Goal: Information Seeking & Learning: Learn about a topic

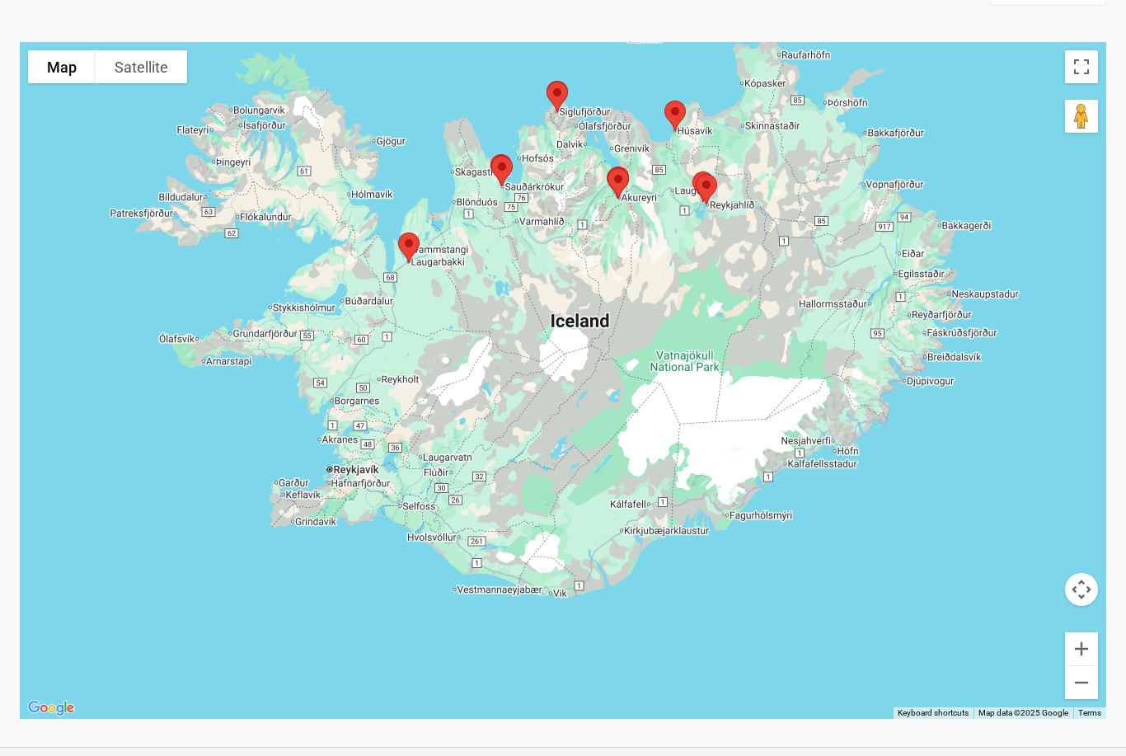
scroll to position [241, 0]
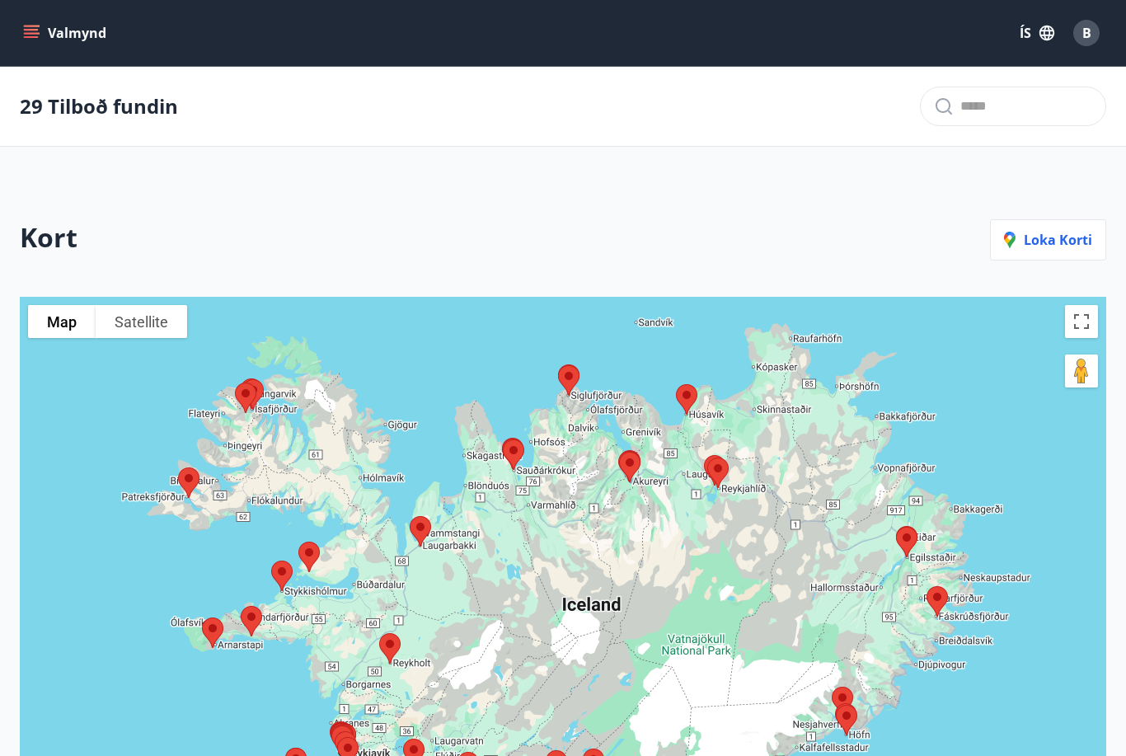
click at [28, 38] on icon "menu" at bounding box center [31, 37] width 15 height 2
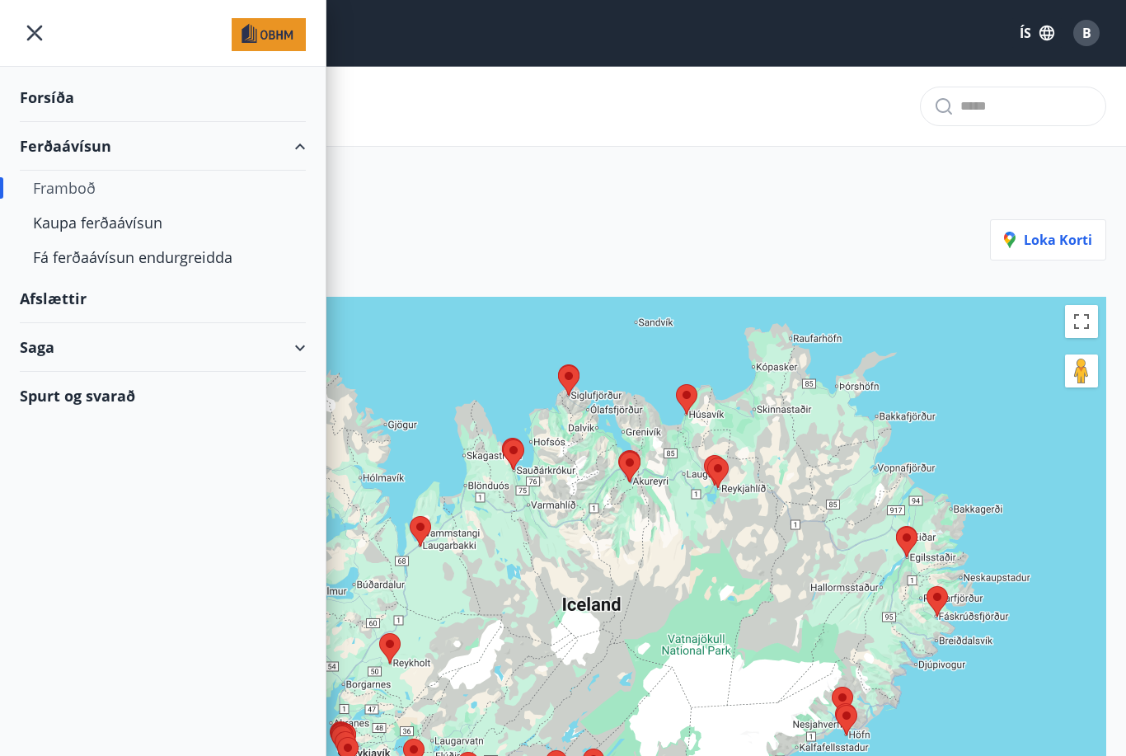
click at [32, 104] on div "Forsíða" at bounding box center [163, 97] width 286 height 49
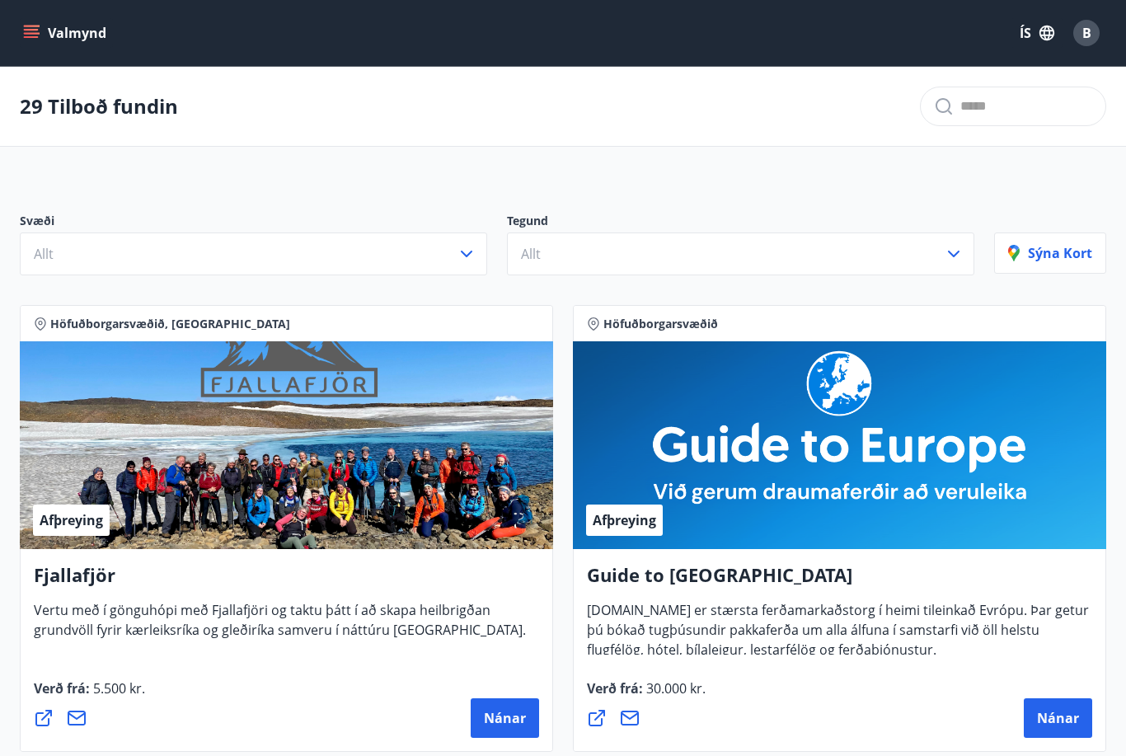
click at [152, 267] on button "Allt" at bounding box center [253, 253] width 467 height 43
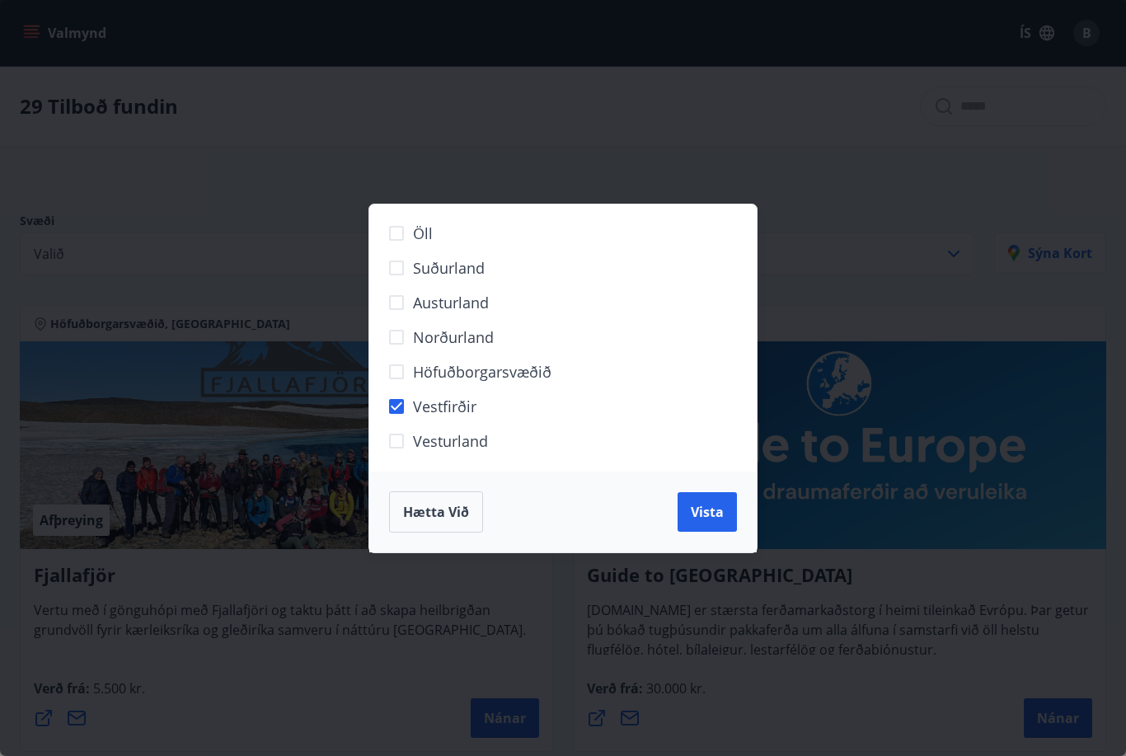
click at [700, 525] on button "Vista" at bounding box center [707, 512] width 59 height 40
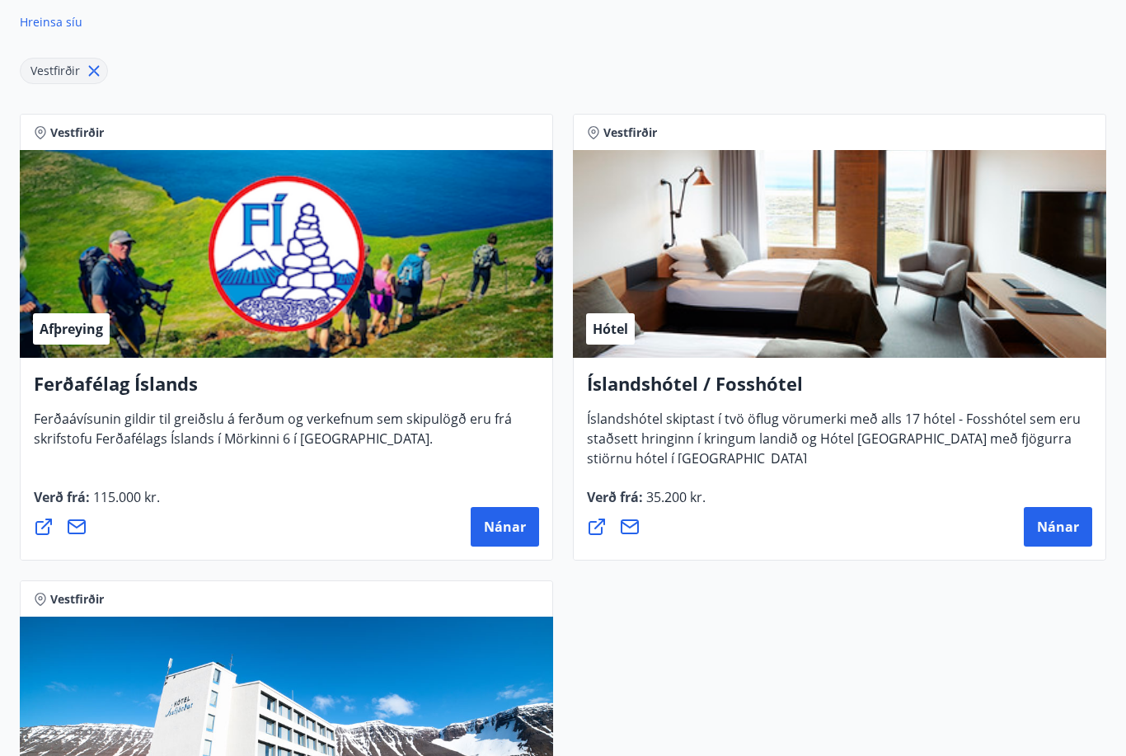
scroll to position [227, 0]
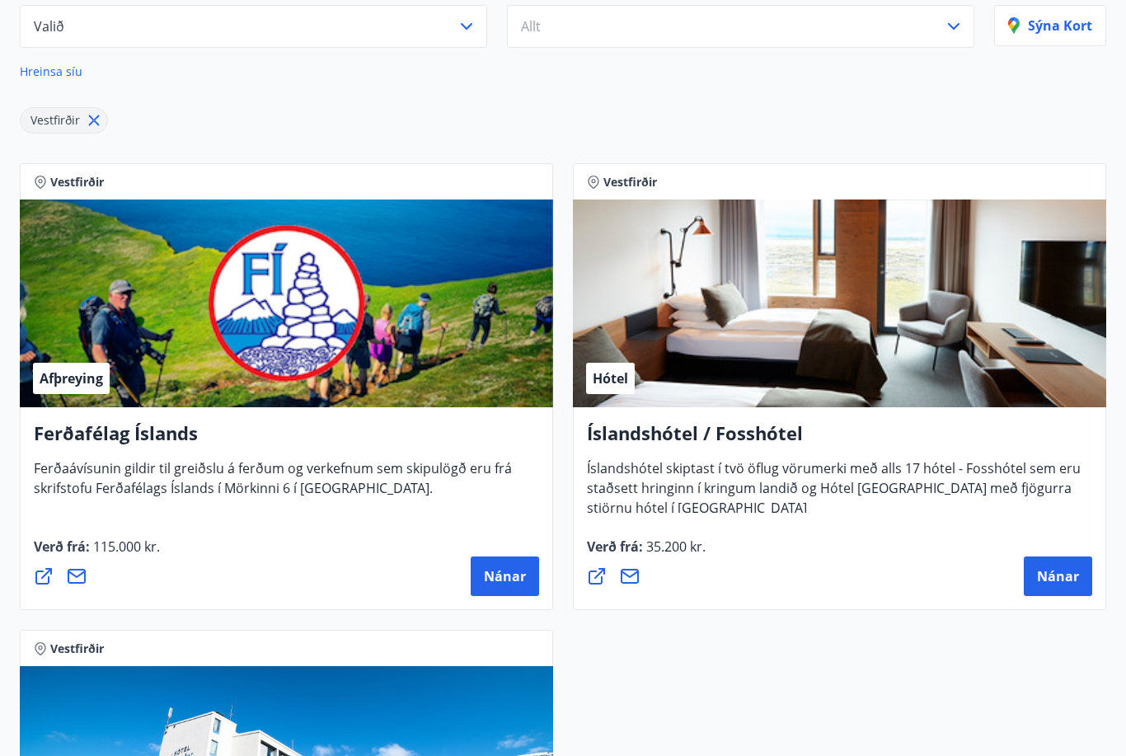
click at [1068, 584] on span "Nánar" at bounding box center [1058, 577] width 42 height 18
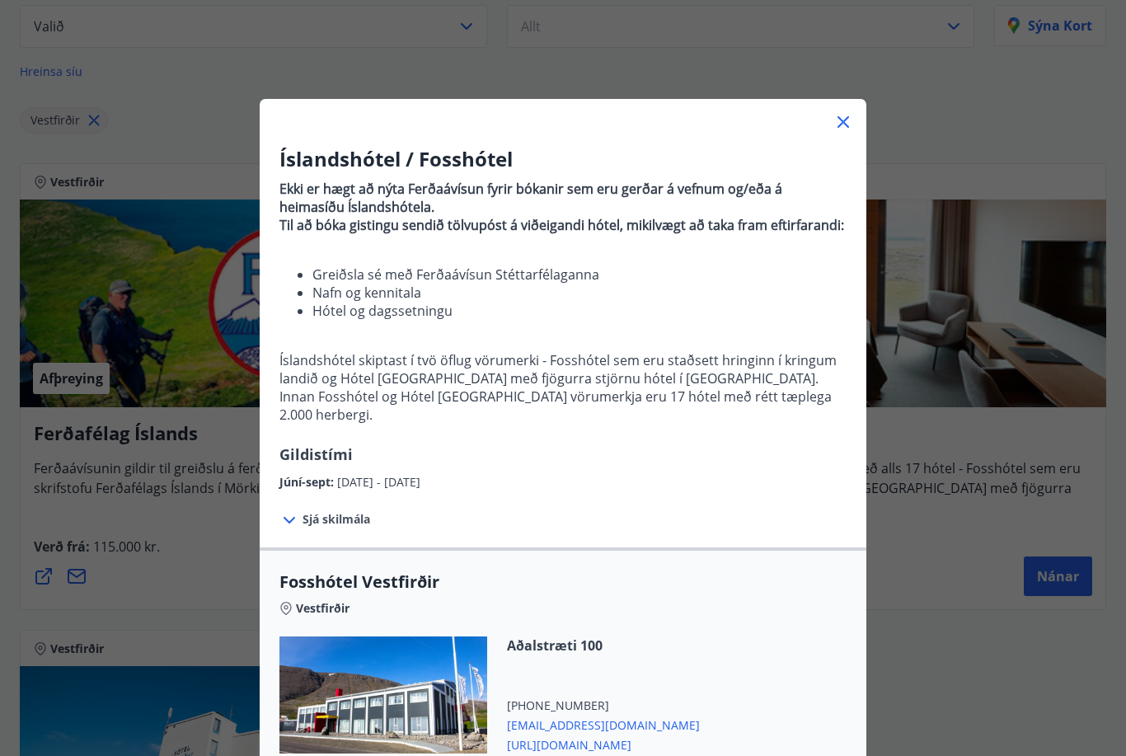
scroll to position [0, 0]
click at [844, 114] on icon at bounding box center [843, 122] width 20 height 20
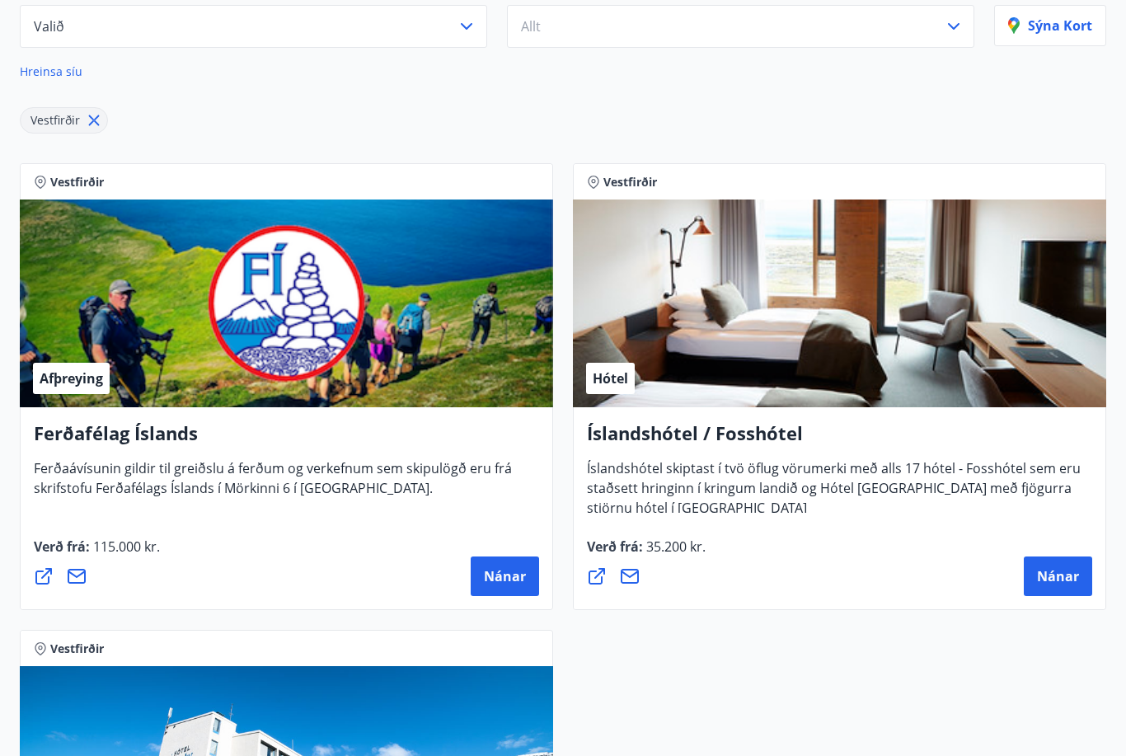
scroll to position [227, 0]
